Goal: Check status: Check status

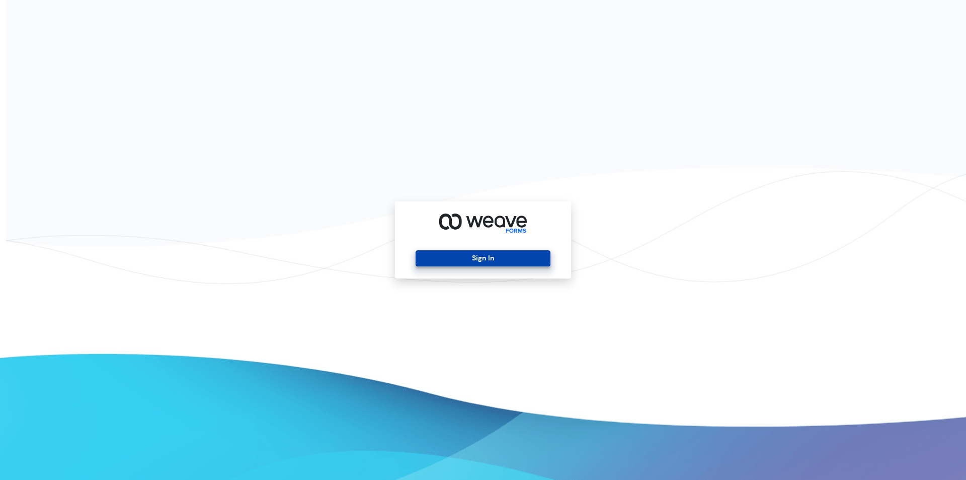
click at [486, 265] on button "Sign In" at bounding box center [483, 258] width 134 height 16
